Goal: Information Seeking & Learning: Learn about a topic

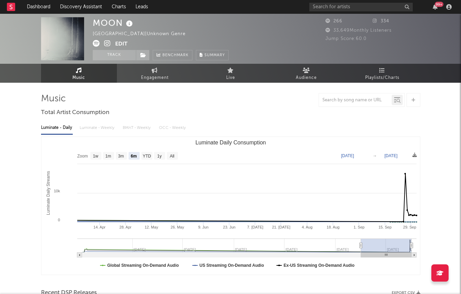
select select "6m"
click at [86, 126] on div "Luminate - Daily Luminate - Weekly BMAT - Weekly OCC - Weekly" at bounding box center [230, 128] width 379 height 12
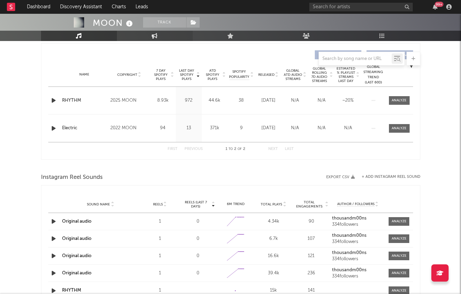
scroll to position [257, 0]
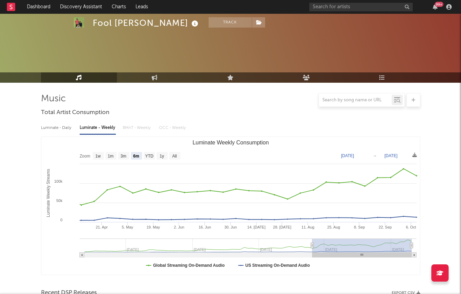
select select "6m"
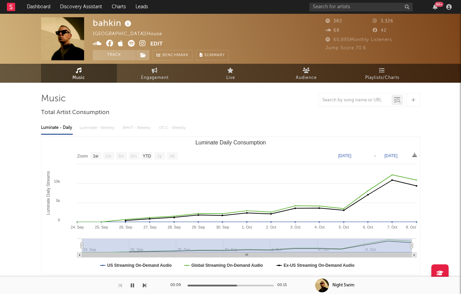
select select "1w"
